Goal: Task Accomplishment & Management: Manage account settings

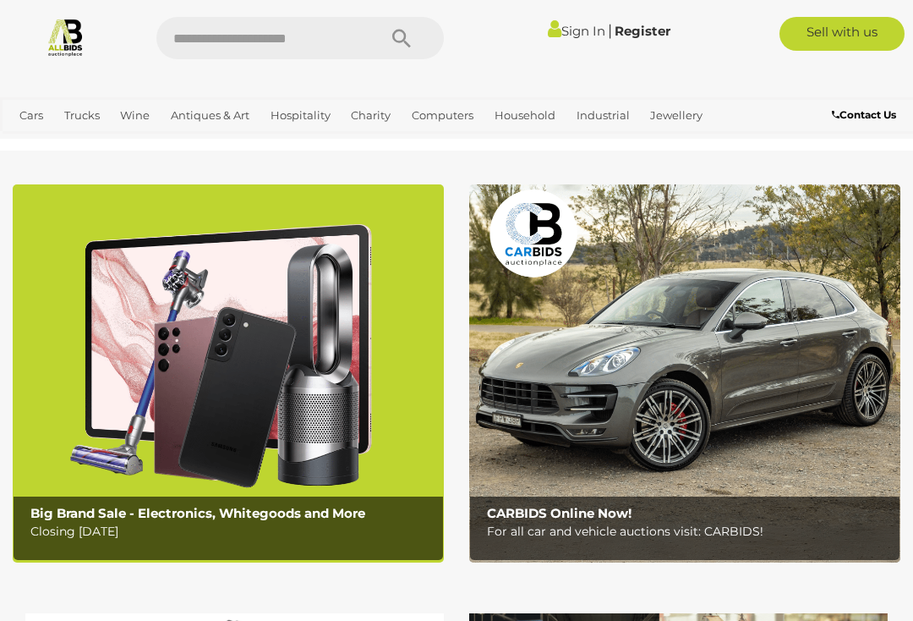
scroll to position [65, 0]
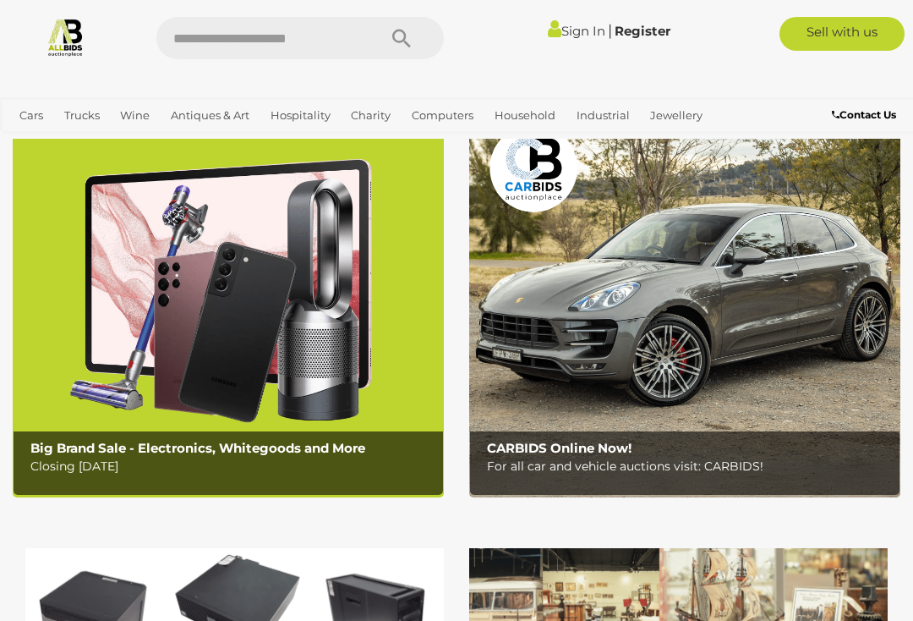
click at [568, 26] on link "Sign In" at bounding box center [577, 31] width 58 height 16
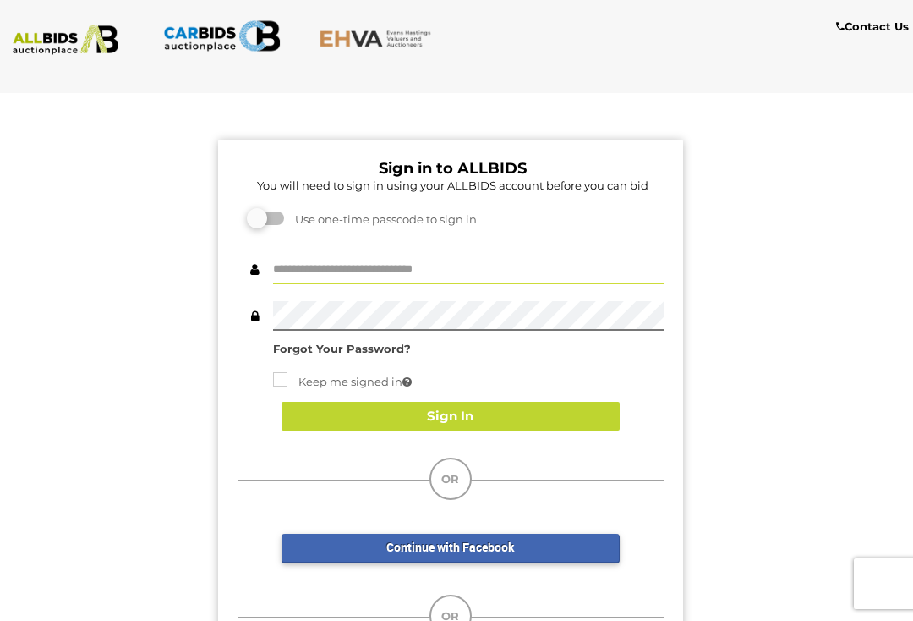
type input "******"
click at [474, 412] on button "Sign In" at bounding box center [451, 417] width 338 height 30
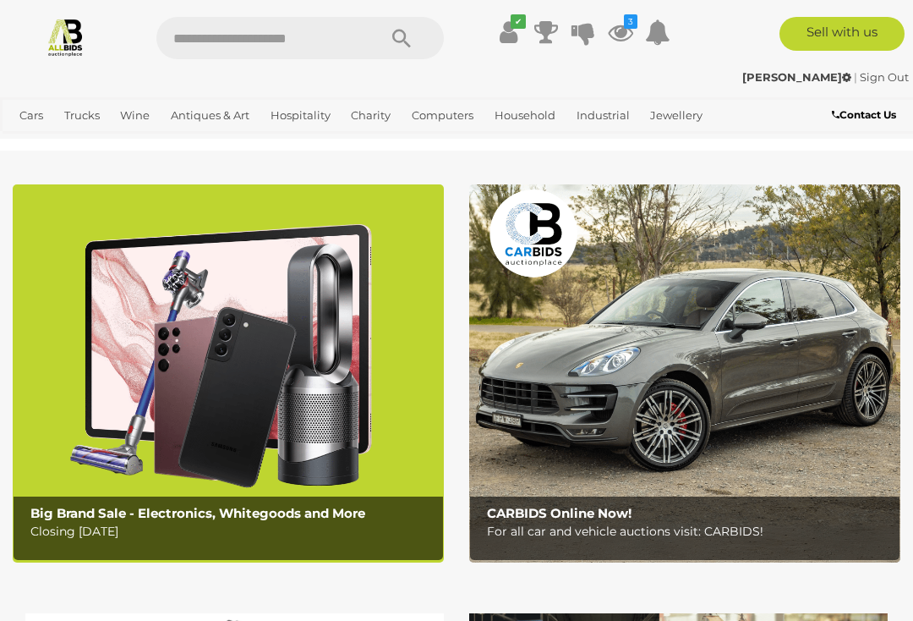
click at [628, 30] on icon at bounding box center [620, 32] width 25 height 30
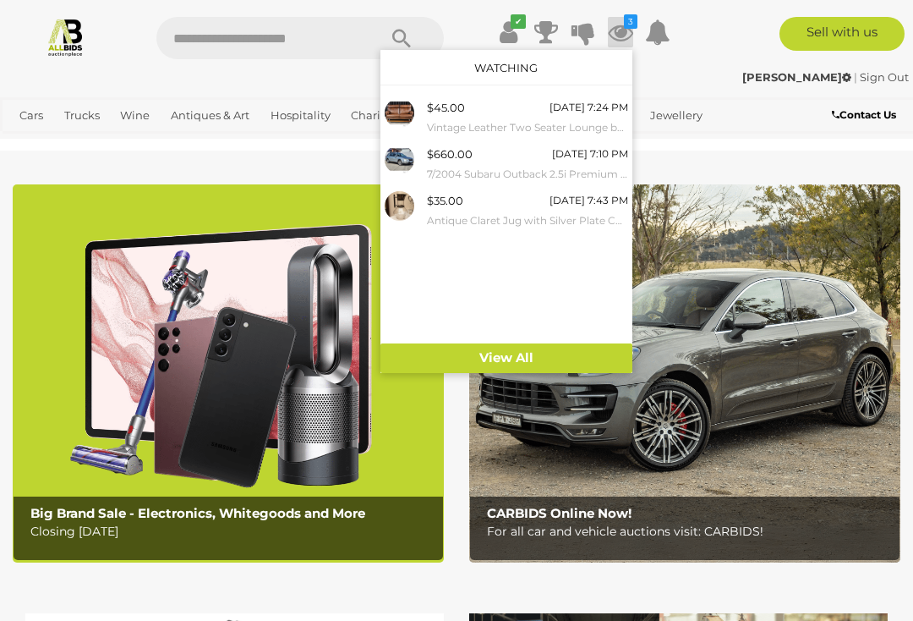
click at [880, 77] on link "Sign Out" at bounding box center [884, 77] width 49 height 14
